Goal: Find specific page/section: Find specific page/section

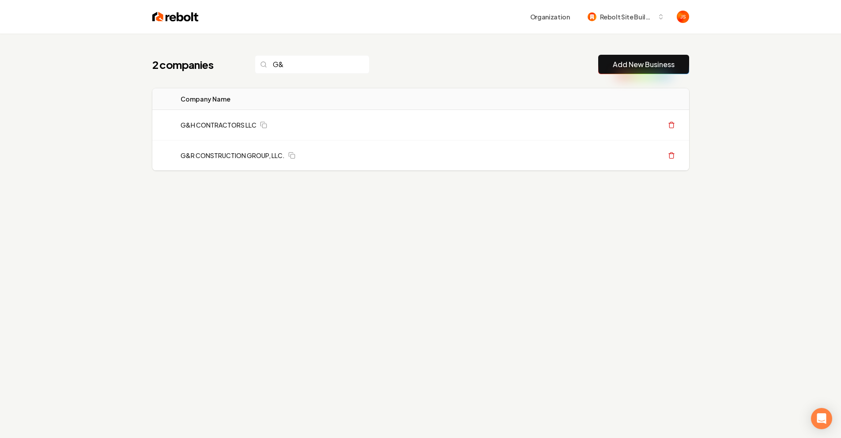
click at [348, 62] on input "G&" at bounding box center [312, 64] width 115 height 19
click at [347, 62] on input "G&" at bounding box center [312, 64] width 115 height 19
click at [345, 64] on input "G&" at bounding box center [312, 64] width 115 height 19
click at [343, 65] on input "G&" at bounding box center [312, 64] width 115 height 19
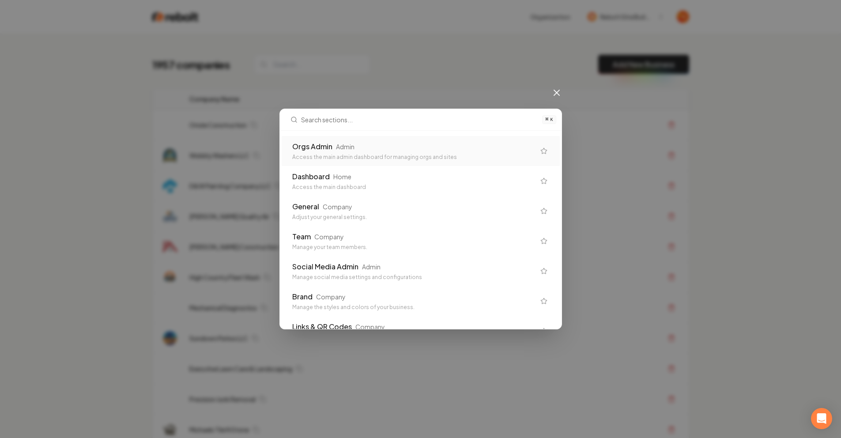
click at [345, 63] on div "⌘ K Orgs Admin Admin Access the main admin dashboard for managing orgs and site…" at bounding box center [420, 219] width 841 height 438
click at [362, 148] on div "Orgs Admin Admin" at bounding box center [413, 146] width 243 height 11
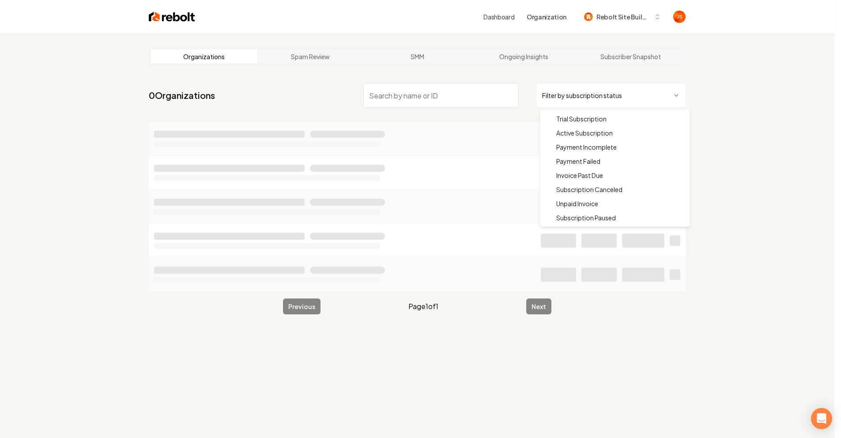
click at [545, 100] on html "Dashboard Organization Rebolt Site Builder Organizations Spam Review SMM Ongoin…" at bounding box center [420, 219] width 841 height 438
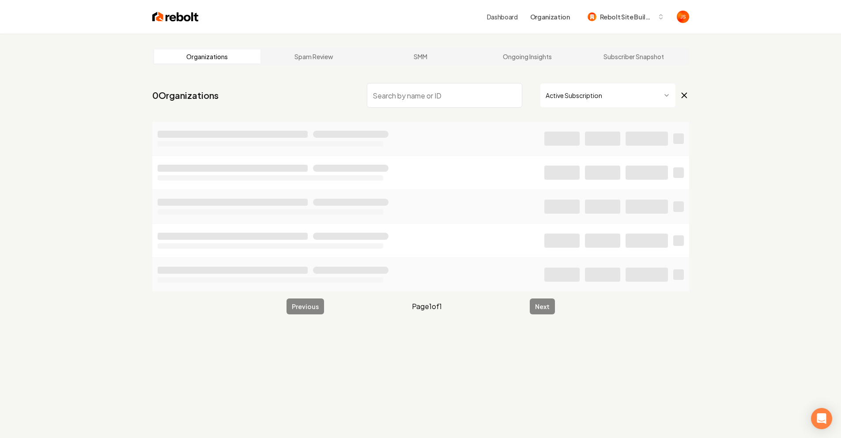
click at [471, 102] on input "search" at bounding box center [444, 95] width 155 height 25
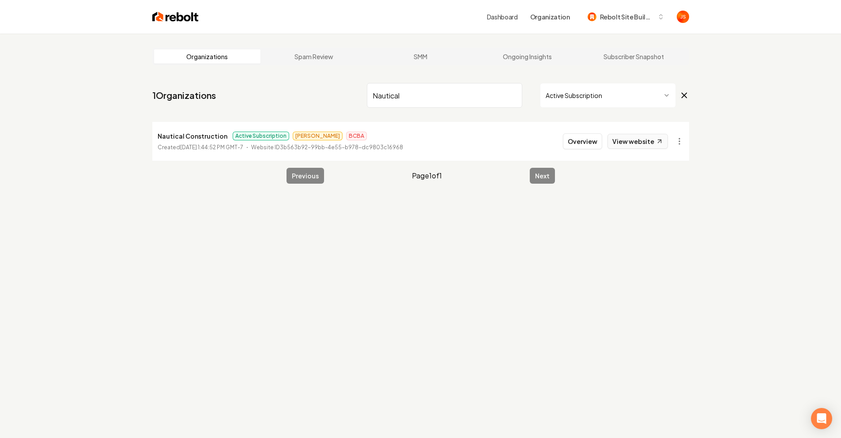
type input "Nautical"
click at [627, 137] on link "View website" at bounding box center [637, 141] width 60 height 15
